Goal: Check status: Check status

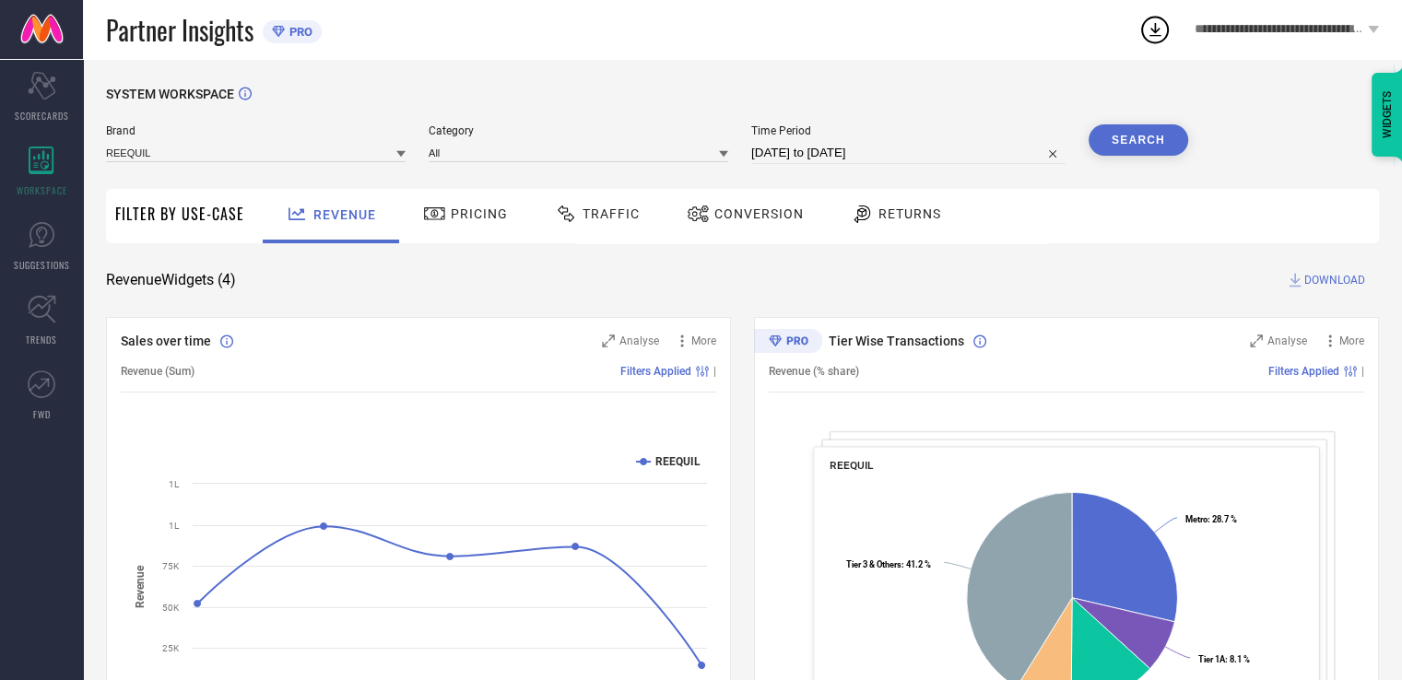
select select "7"
select select "2025"
select select "8"
select select "2025"
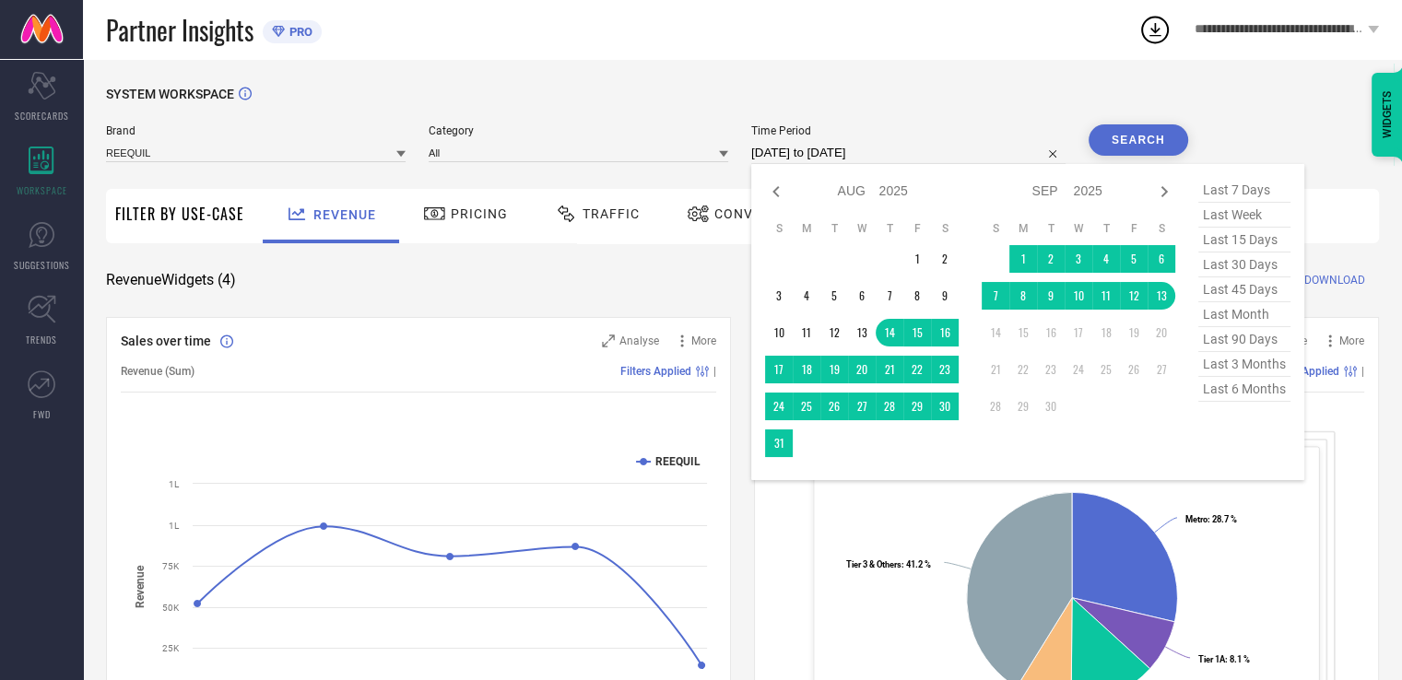
click at [810, 147] on input "[DATE] to [DATE]" at bounding box center [908, 153] width 314 height 22
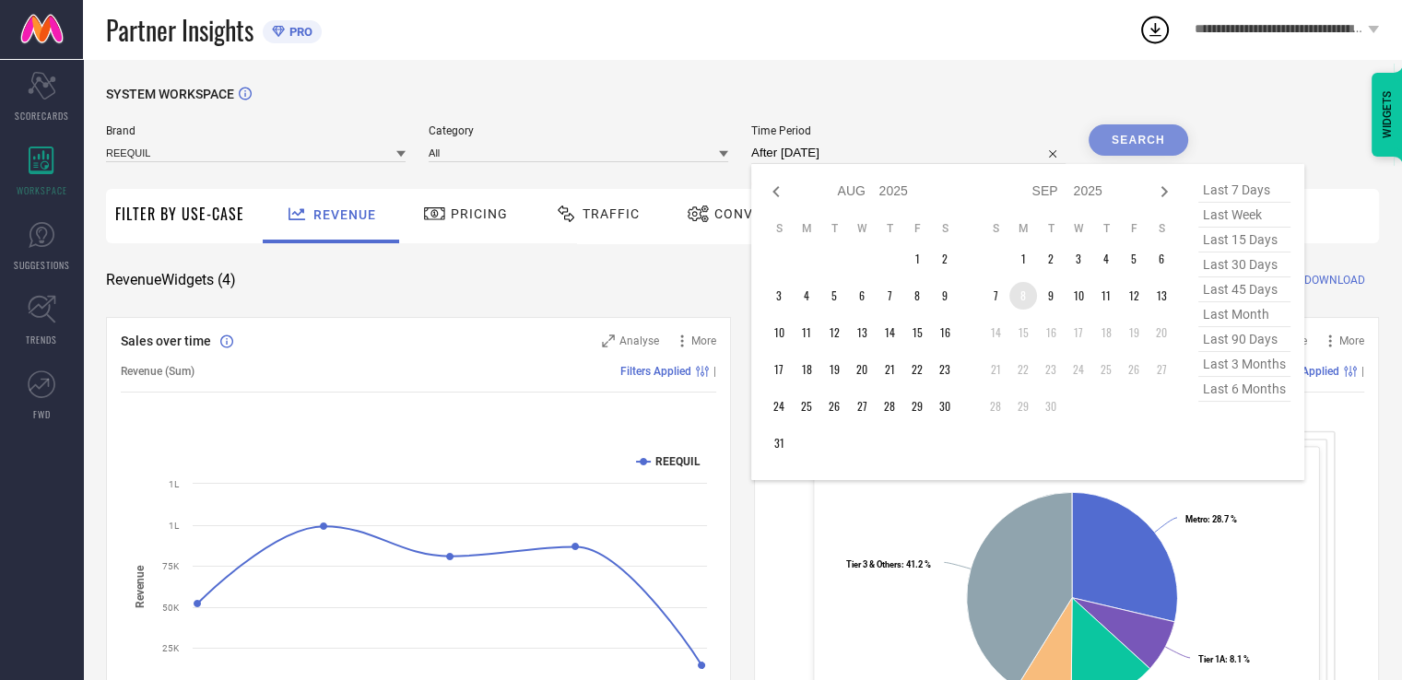
click at [1028, 289] on td "8" at bounding box center [1024, 296] width 28 height 28
type input "[DATE] to [DATE]"
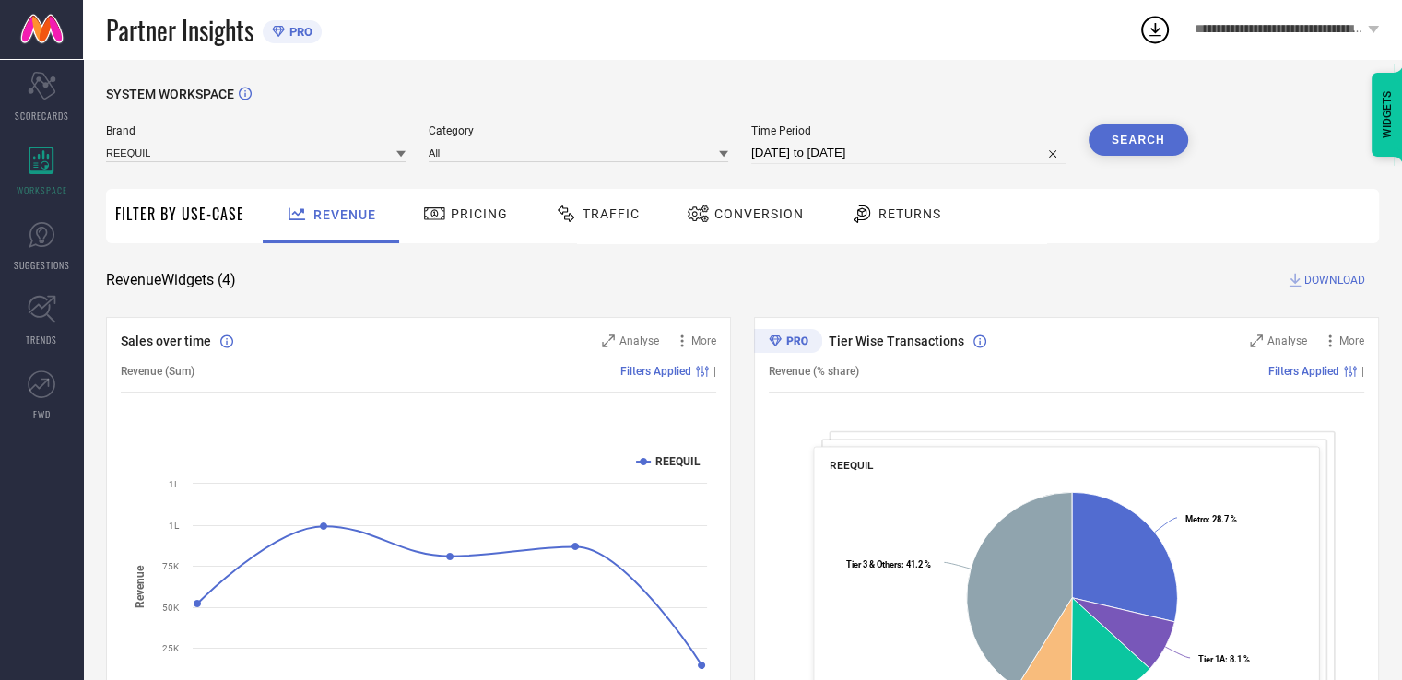
click at [1169, 138] on button "Search" at bounding box center [1139, 139] width 100 height 31
